Goal: Task Accomplishment & Management: Complete application form

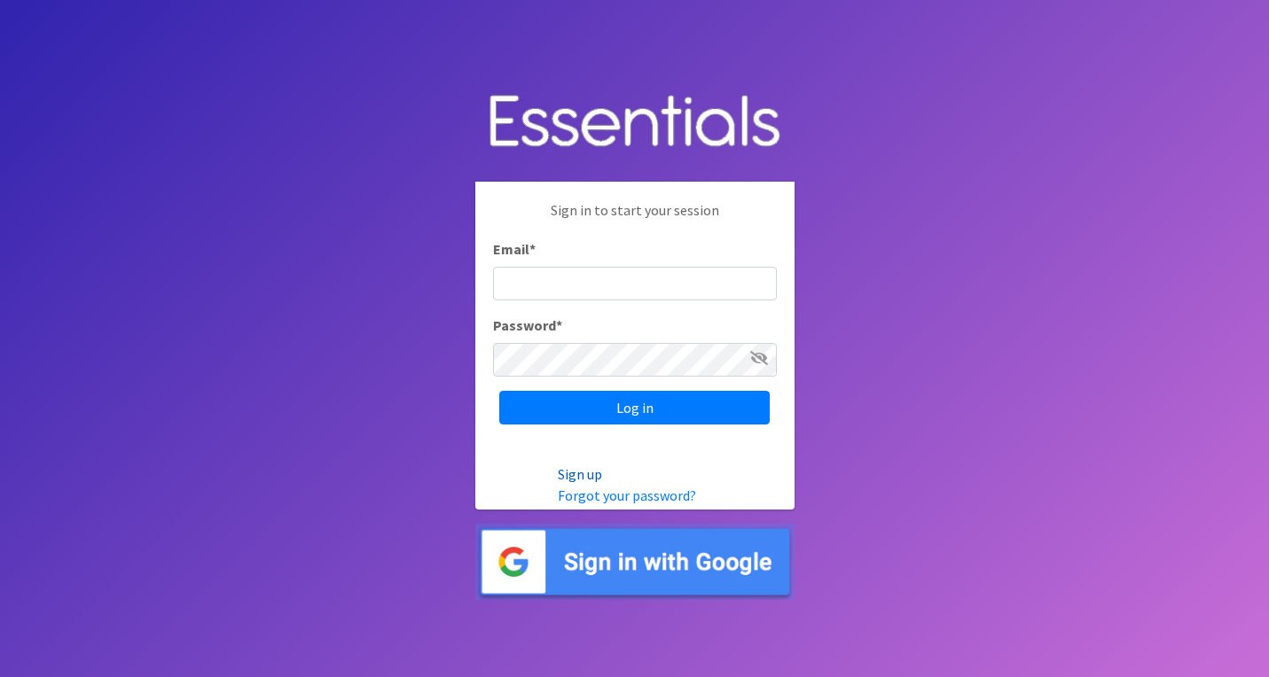
click at [577, 475] on link "Sign up" at bounding box center [580, 474] width 44 height 18
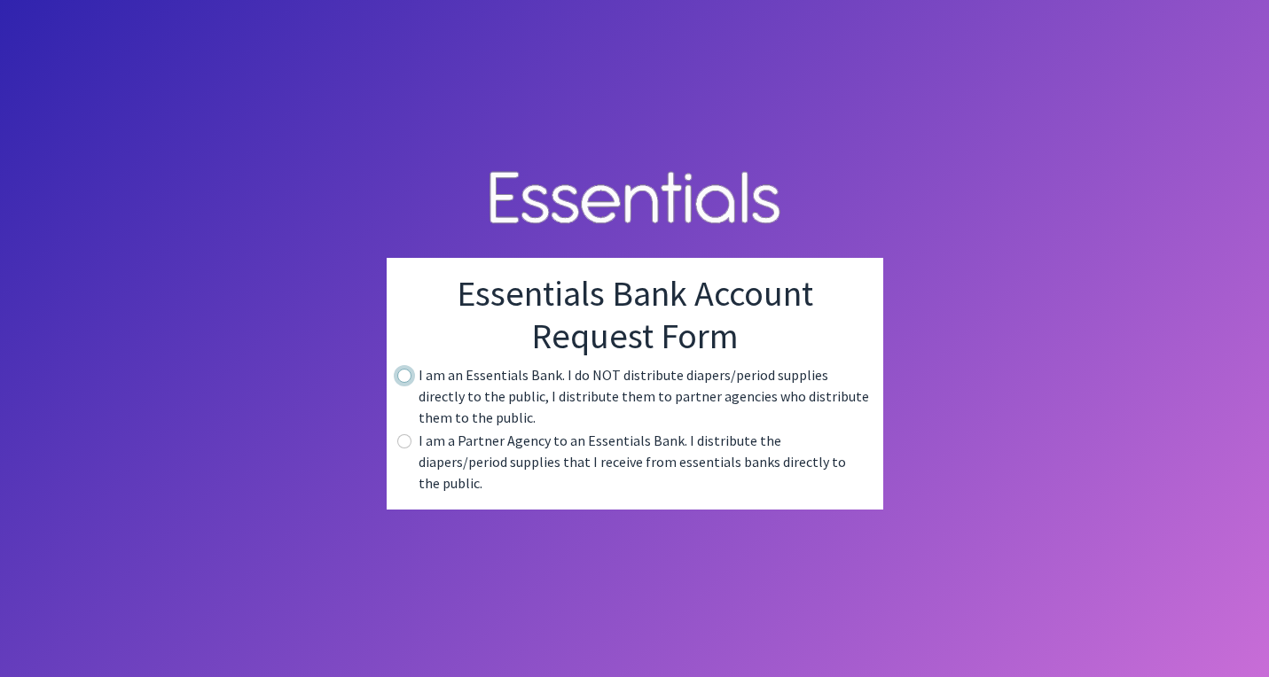
click at [405, 381] on input "radio" at bounding box center [404, 376] width 14 height 14
radio input "true"
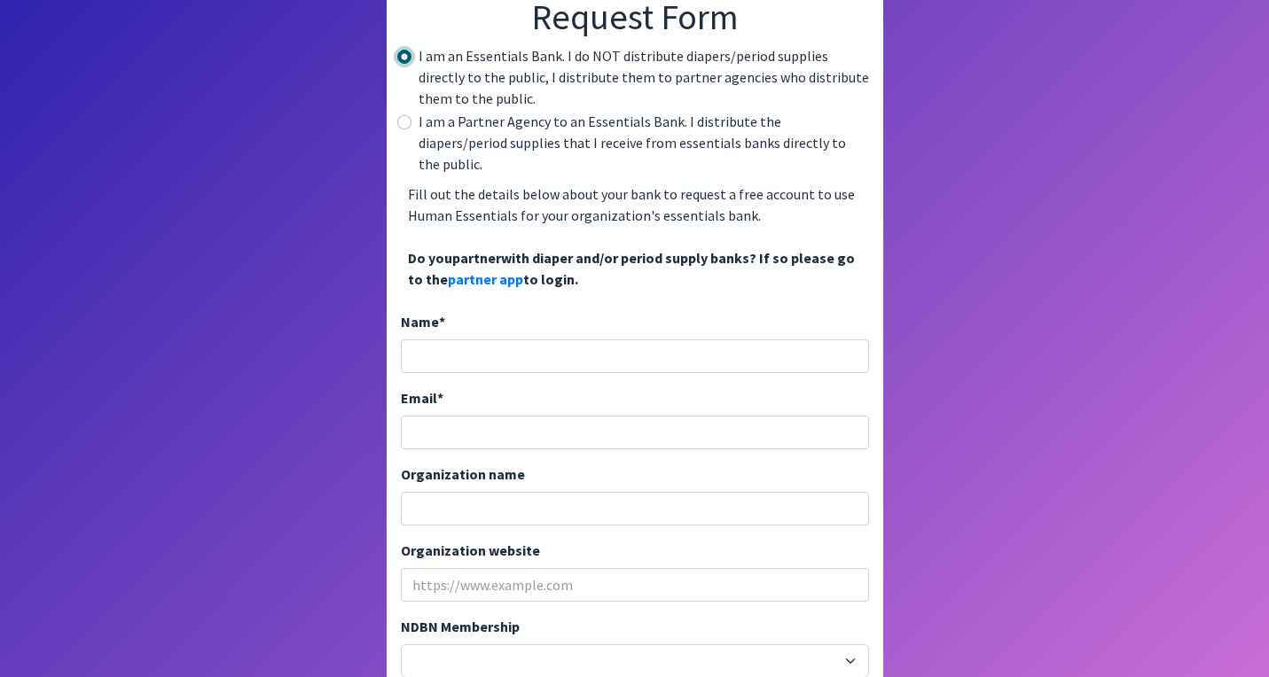
scroll to position [195, 0]
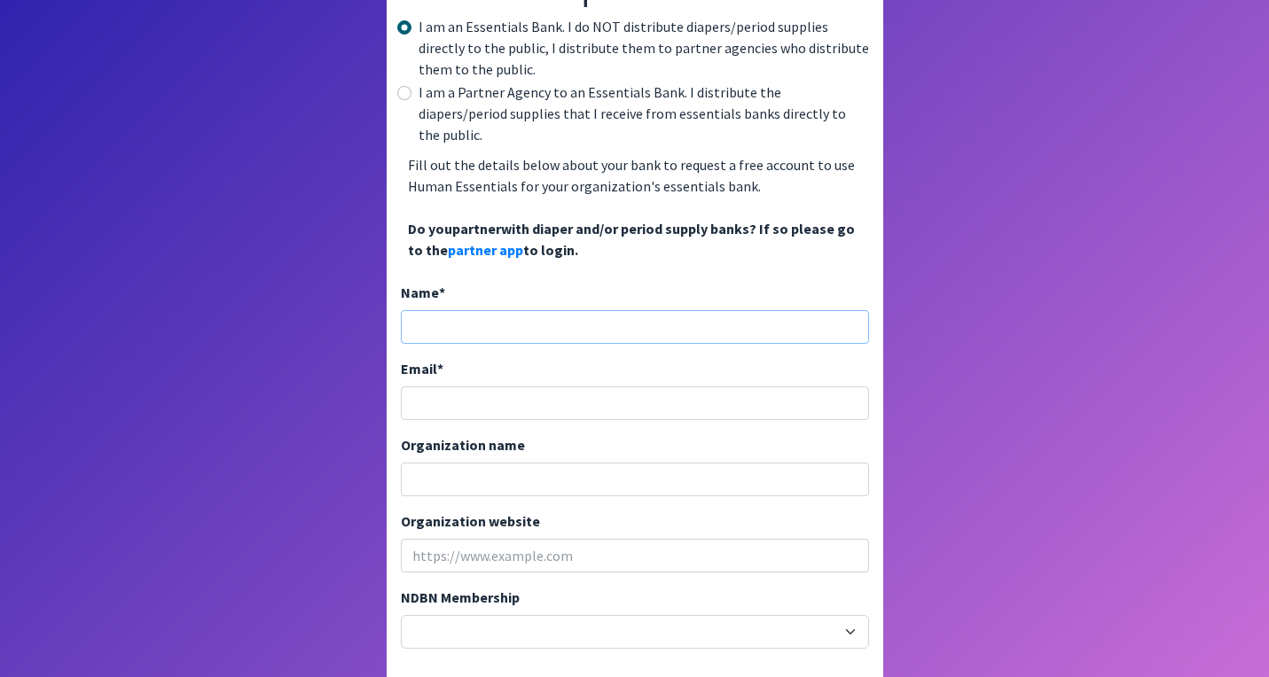
click at [510, 310] on input "Name *" at bounding box center [635, 327] width 468 height 34
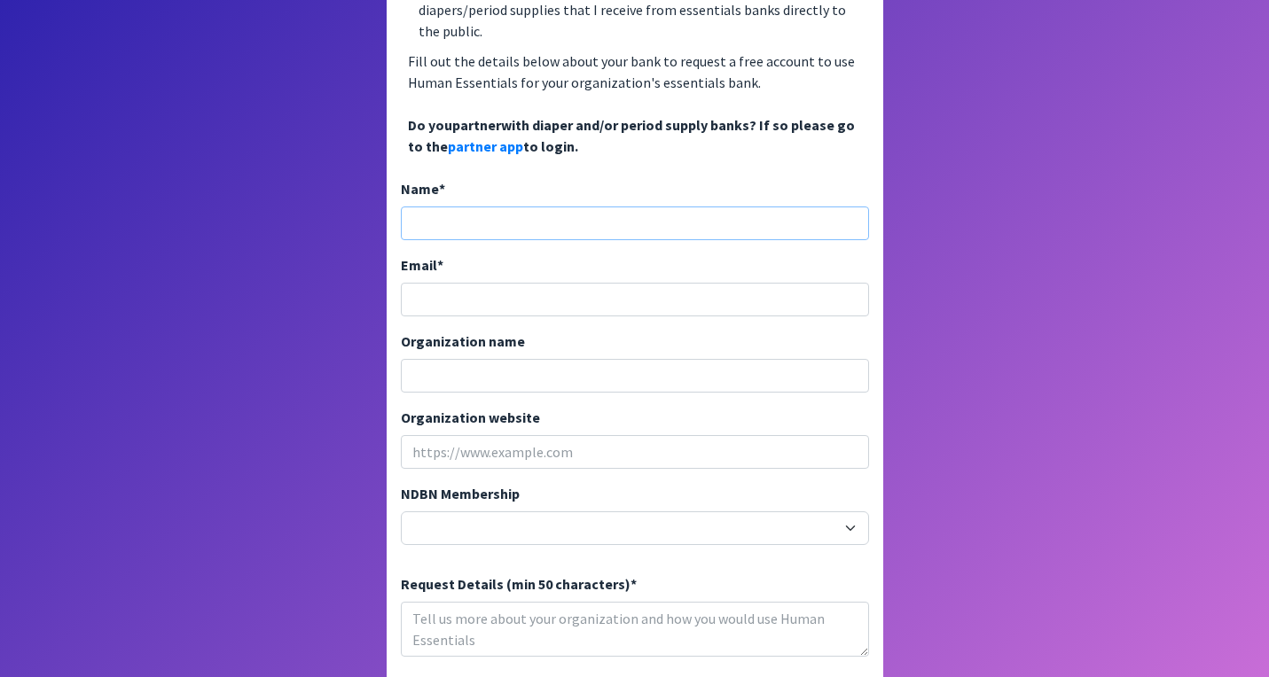
scroll to position [294, 0]
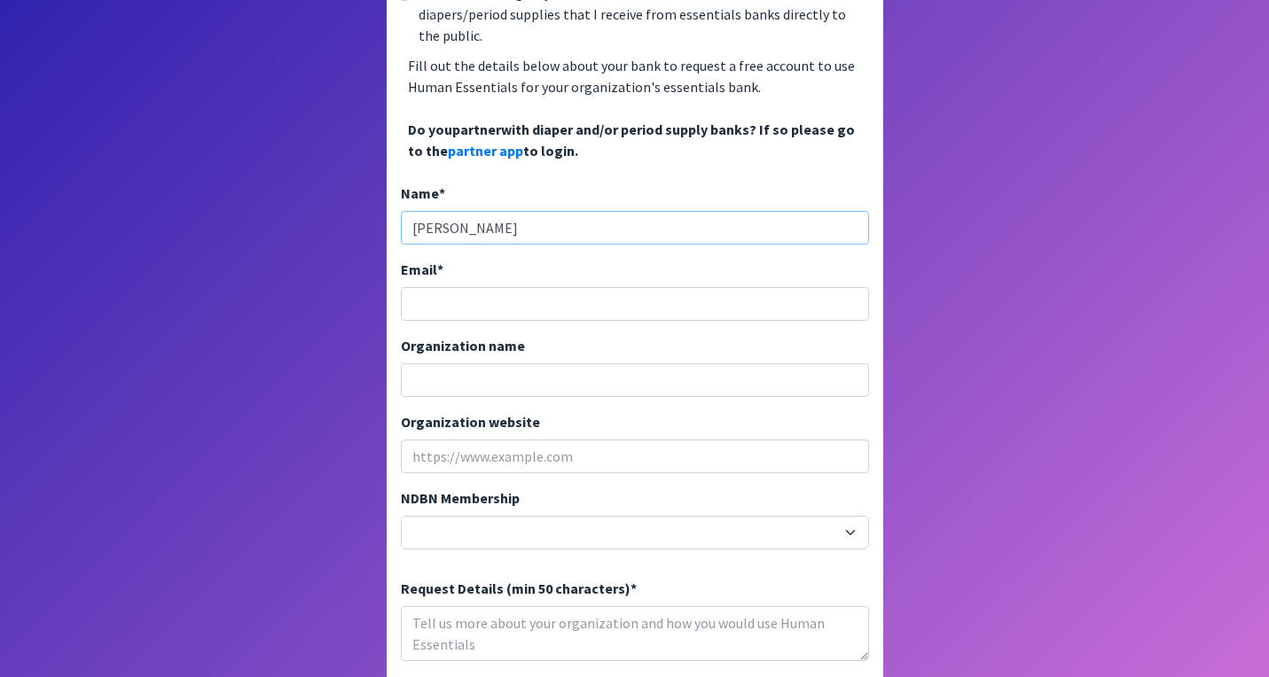
type input "Maxim Ritzenberg"
type input "[PERSON_NAME][EMAIL_ADDRESS][DOMAIN_NAME]"
click at [469, 364] on input "Organization name" at bounding box center [635, 380] width 468 height 34
click at [467, 363] on input "Stanford Diaper Bank" at bounding box center [635, 380] width 468 height 34
drag, startPoint x: 507, startPoint y: 359, endPoint x: 628, endPoint y: 363, distance: 120.6
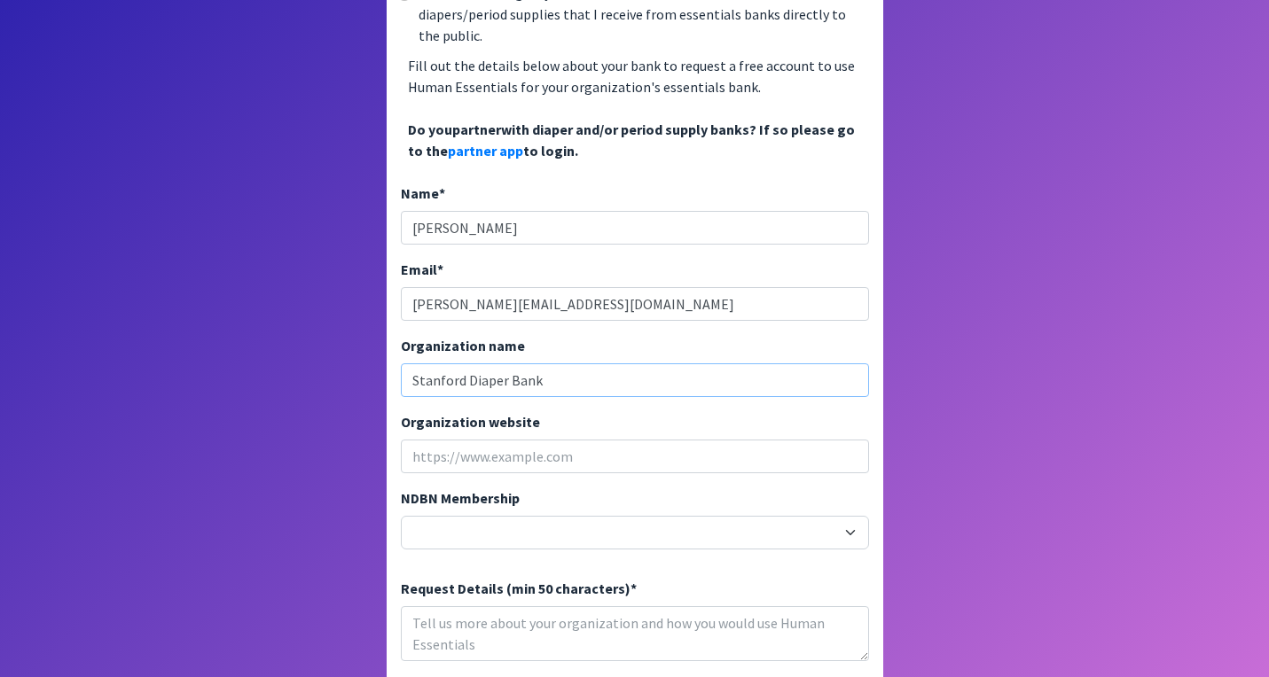
click at [627, 363] on input "Stanford Diaper Bank" at bounding box center [635, 380] width 468 height 34
type input "Stanford Diapers at the Doctor"
click at [608, 440] on input "Organization website" at bounding box center [635, 457] width 468 height 34
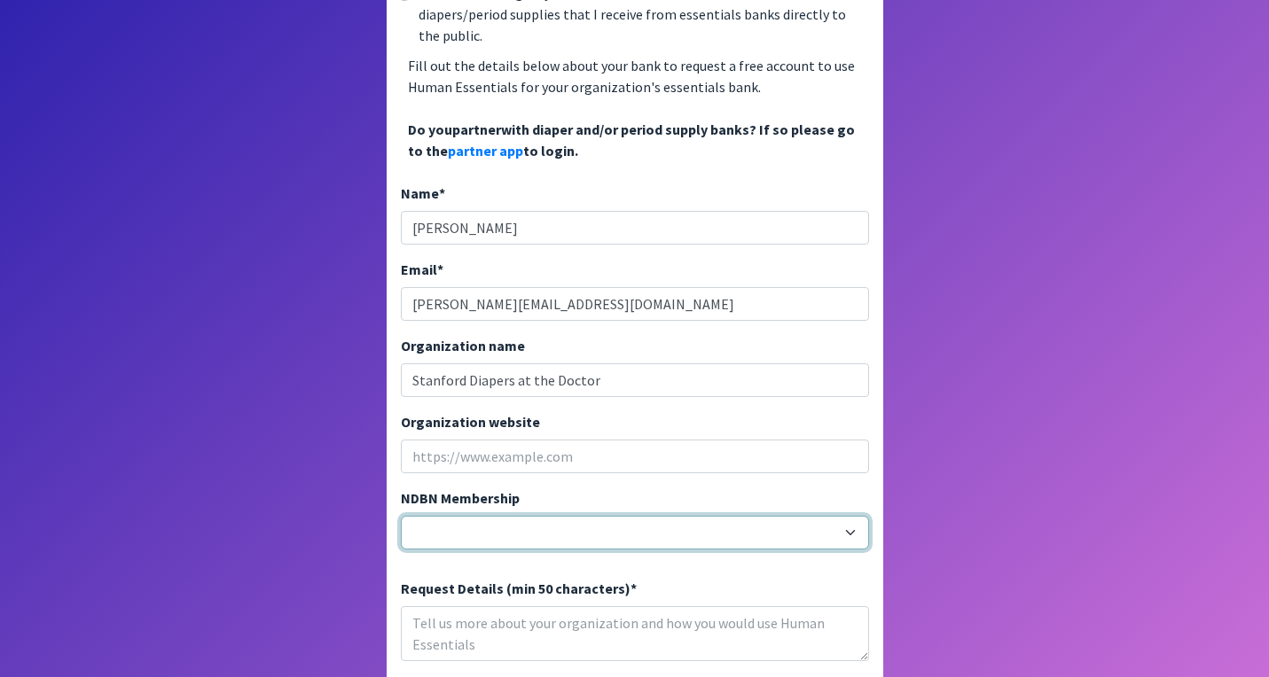
click at [626, 516] on select "20040 - (914) Cares 12001 - A Baby Center 19003 - A Precious Child 21047 - AIO …" at bounding box center [635, 533] width 468 height 34
select select "13007"
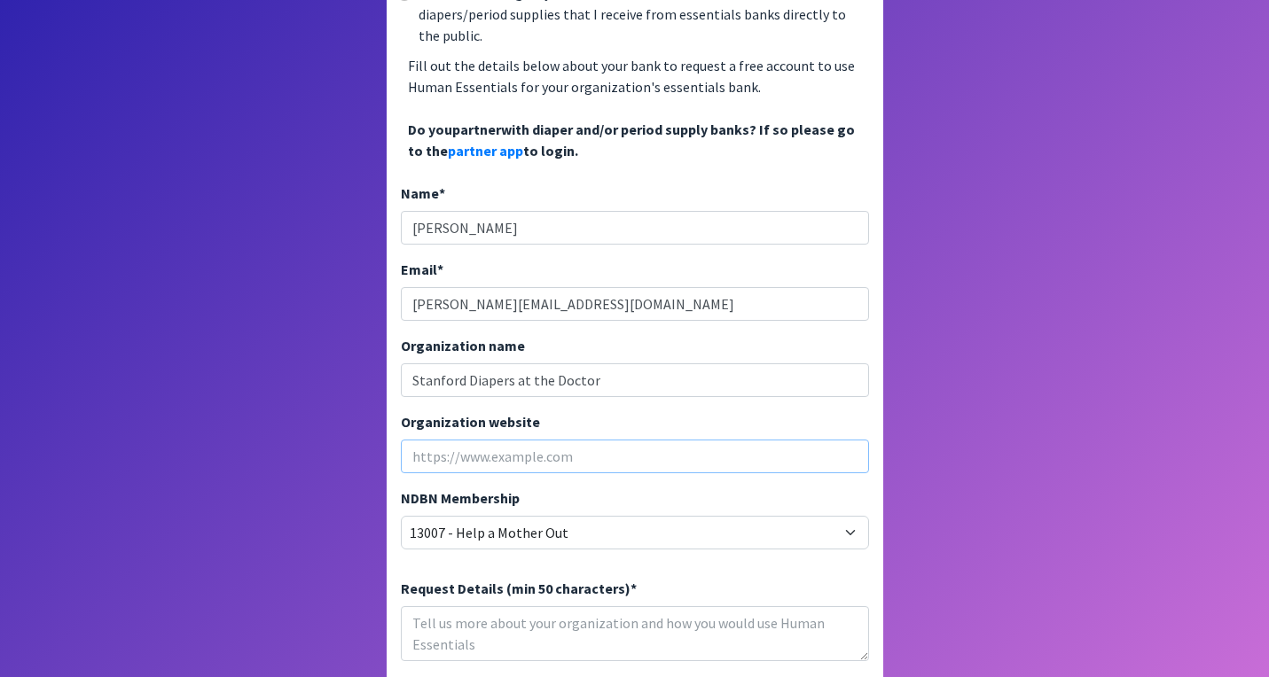
click at [492, 442] on input "Organization website" at bounding box center [635, 457] width 468 height 34
paste input "https://med.stanford.edu/childhealthequity.html"
type input "https://med.stanford.edu/childhealthequity.html"
click at [905, 383] on html "Essentials Bank Account Request Form I am an Essentials Bank. I do NOT distribu…" at bounding box center [634, 44] width 1269 height 677
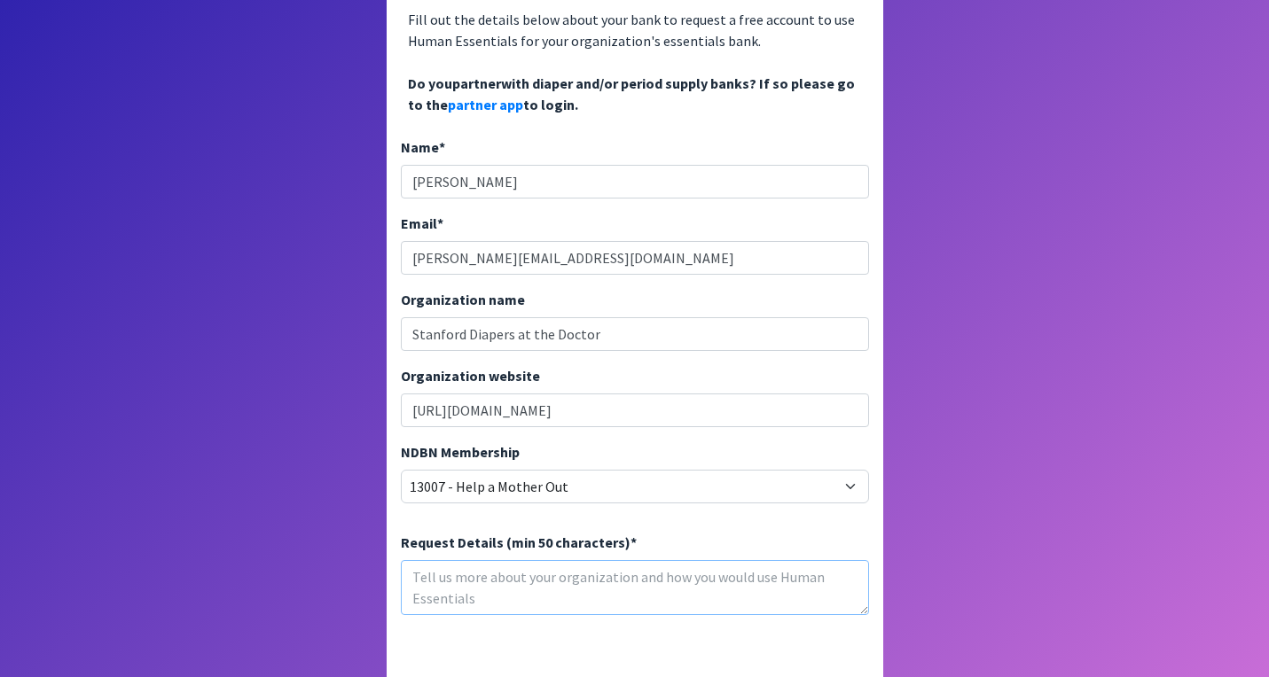
click at [617, 560] on textarea "Request Details (min 50 characters) *" at bounding box center [635, 587] width 468 height 55
type textarea "L"
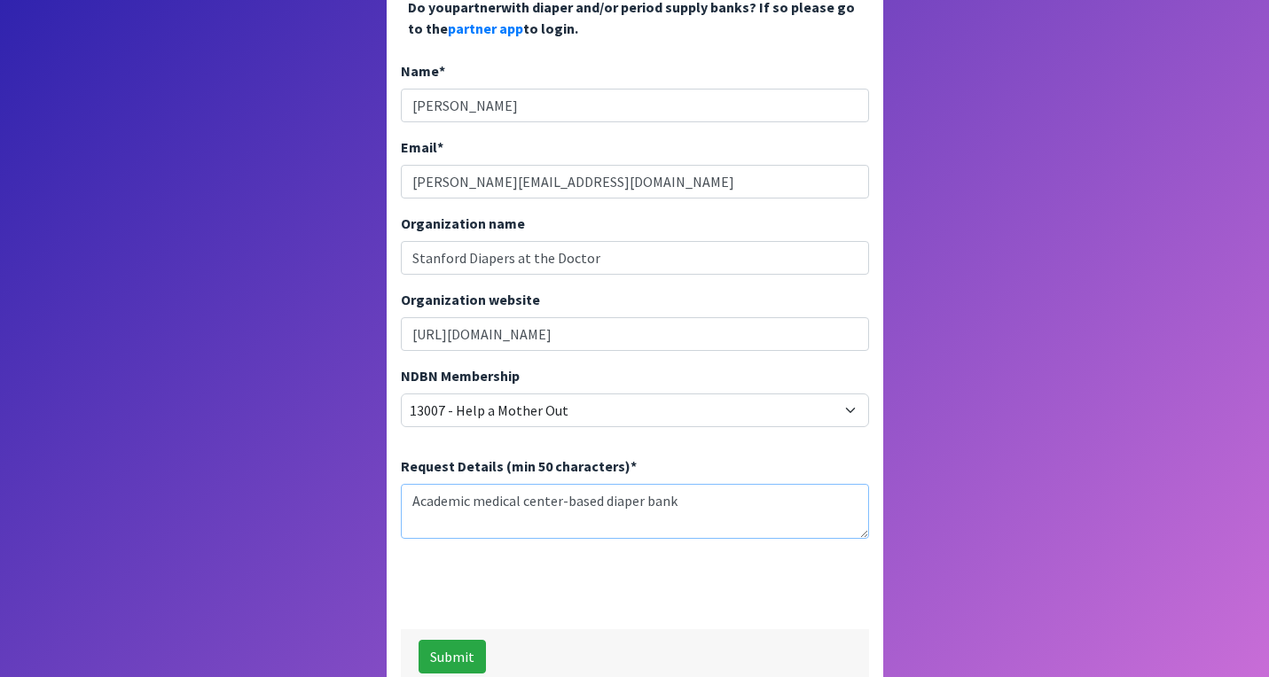
scroll to position [431, 0]
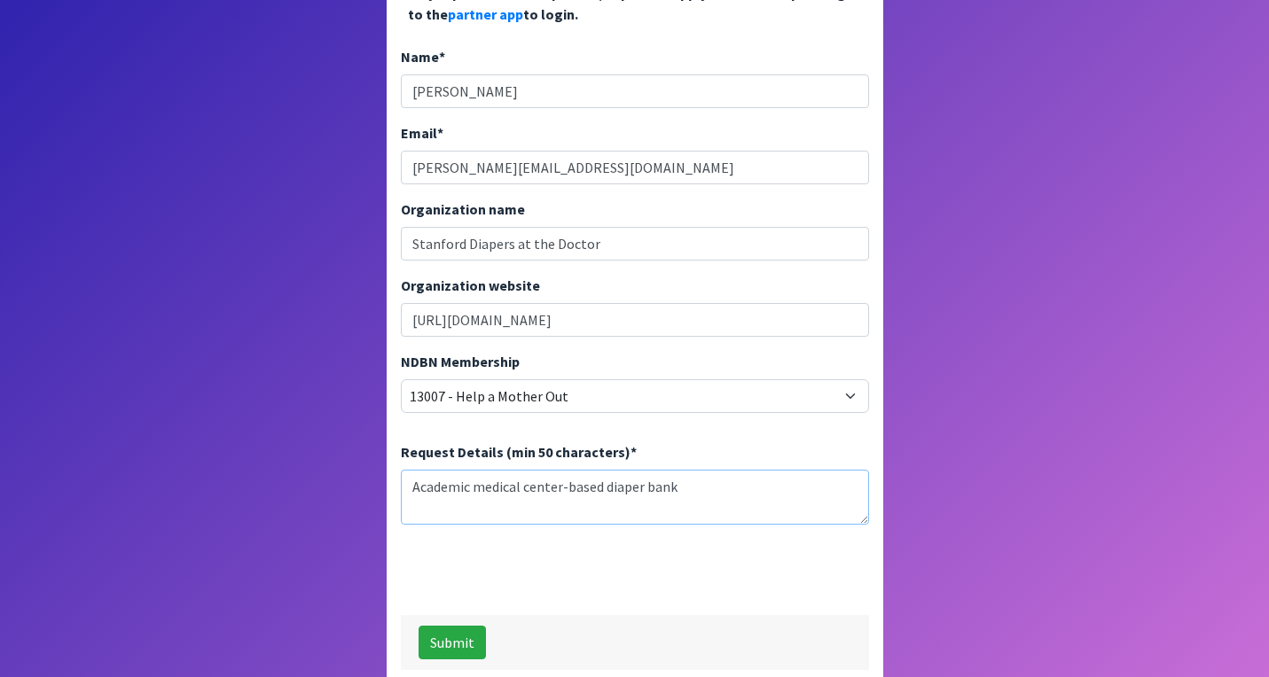
click at [699, 470] on textarea "Academic medical center-based diaper bank" at bounding box center [635, 497] width 468 height 55
type textarea "Academic medical center-based diaper bank"
click at [459, 626] on button "Submit" at bounding box center [451, 643] width 67 height 34
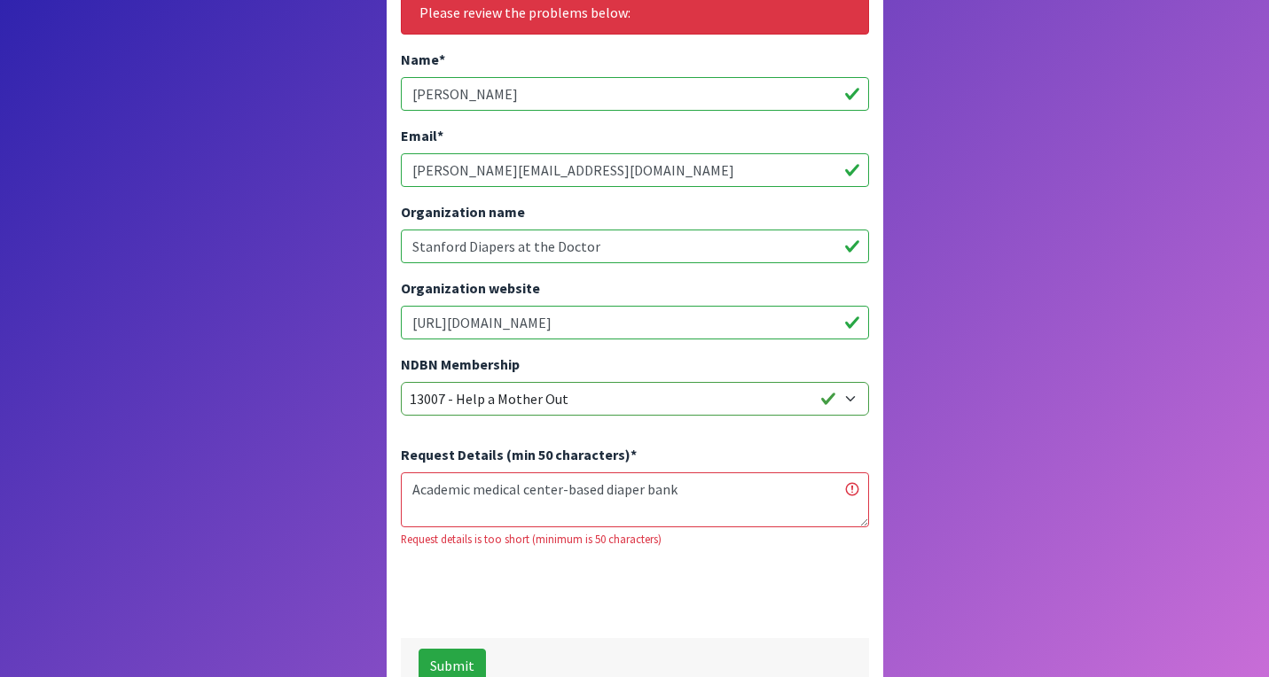
scroll to position [510, 0]
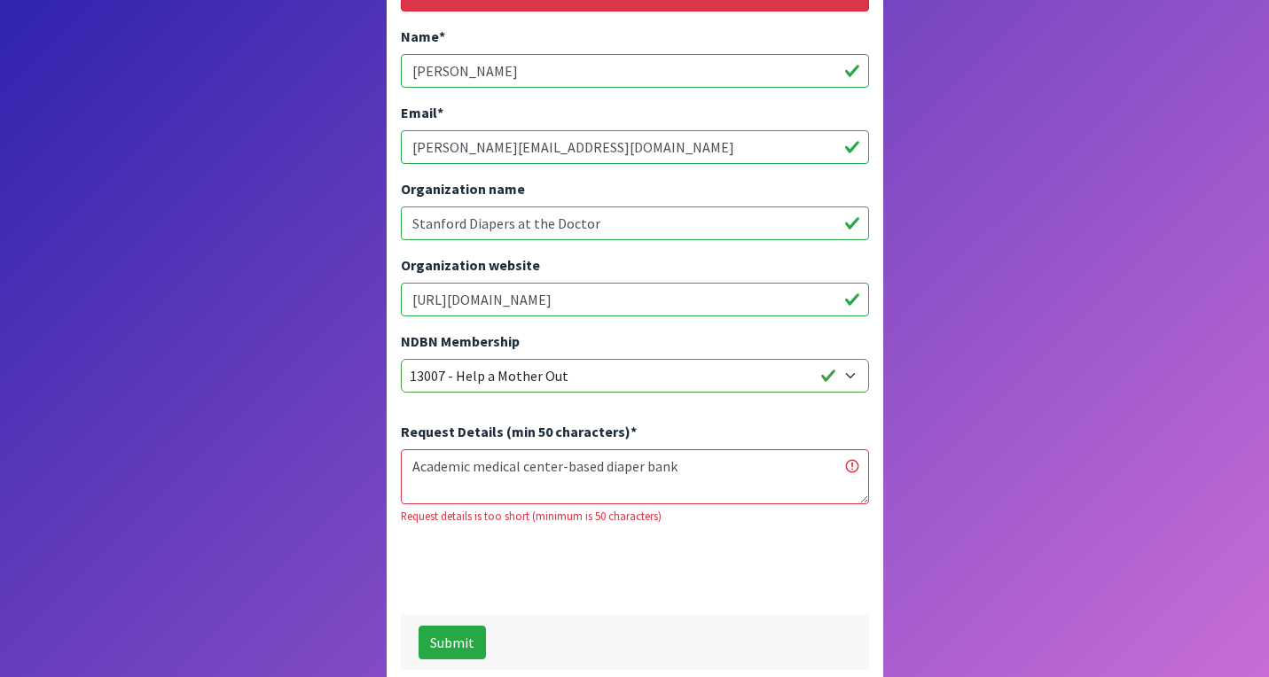
click at [706, 449] on textarea "Academic medical center-based diaper bank" at bounding box center [635, 476] width 468 height 55
click at [440, 465] on textarea "Academic medical center-based diaper bank" at bounding box center [635, 476] width 468 height 55
click at [552, 465] on textarea "Academic medical center-based diaper bank" at bounding box center [635, 476] width 468 height 55
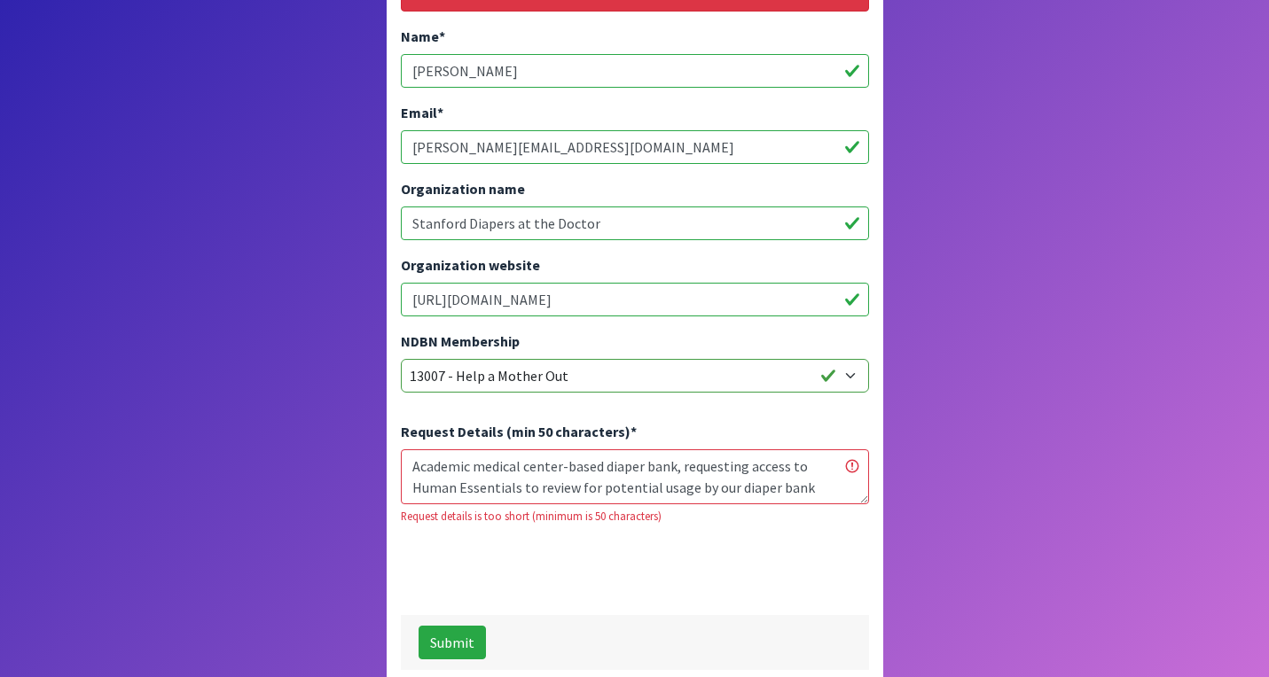
type textarea "Academic medical center-based diaper bank, requesting access to Human Essential…"
click at [462, 626] on button "Submit" at bounding box center [451, 643] width 67 height 34
